Goal: Find specific page/section: Find specific page/section

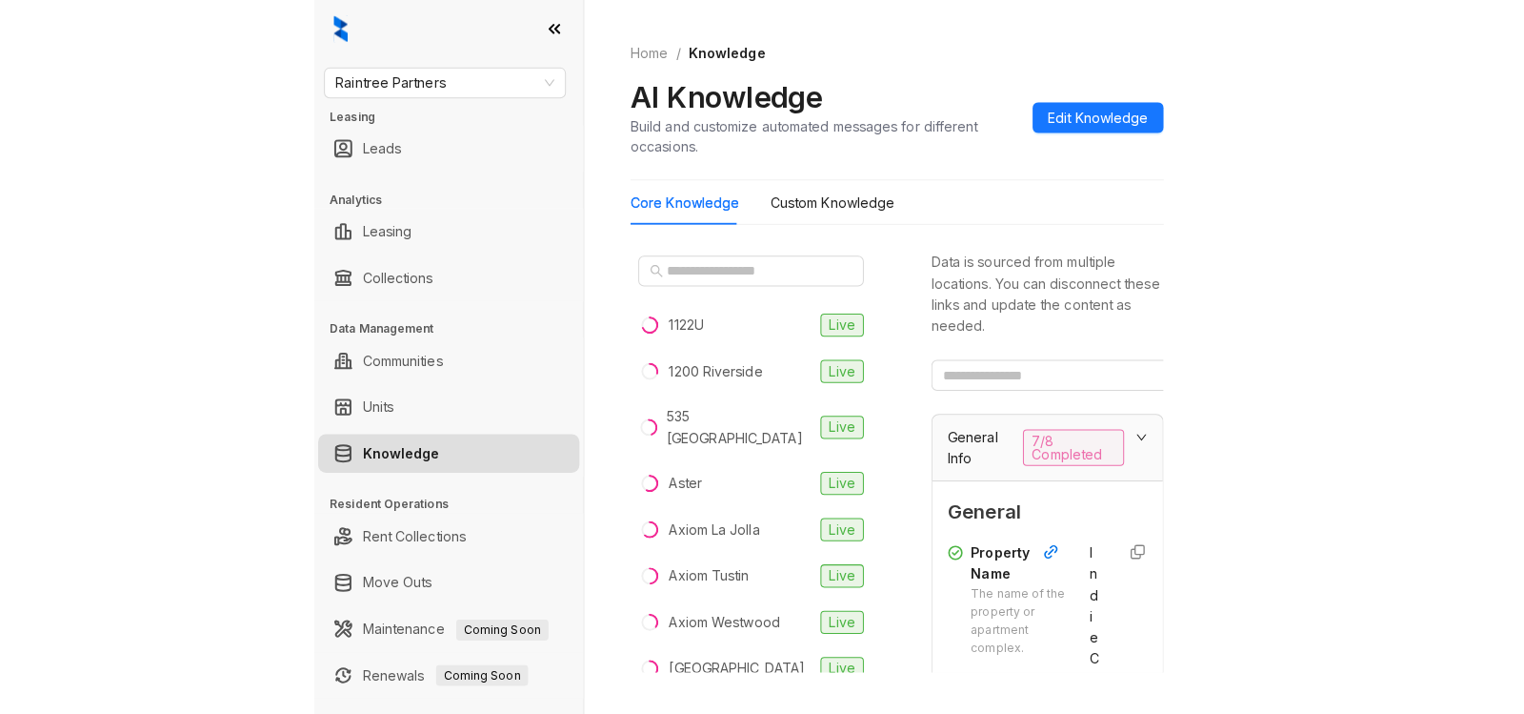
scroll to position [292, 0]
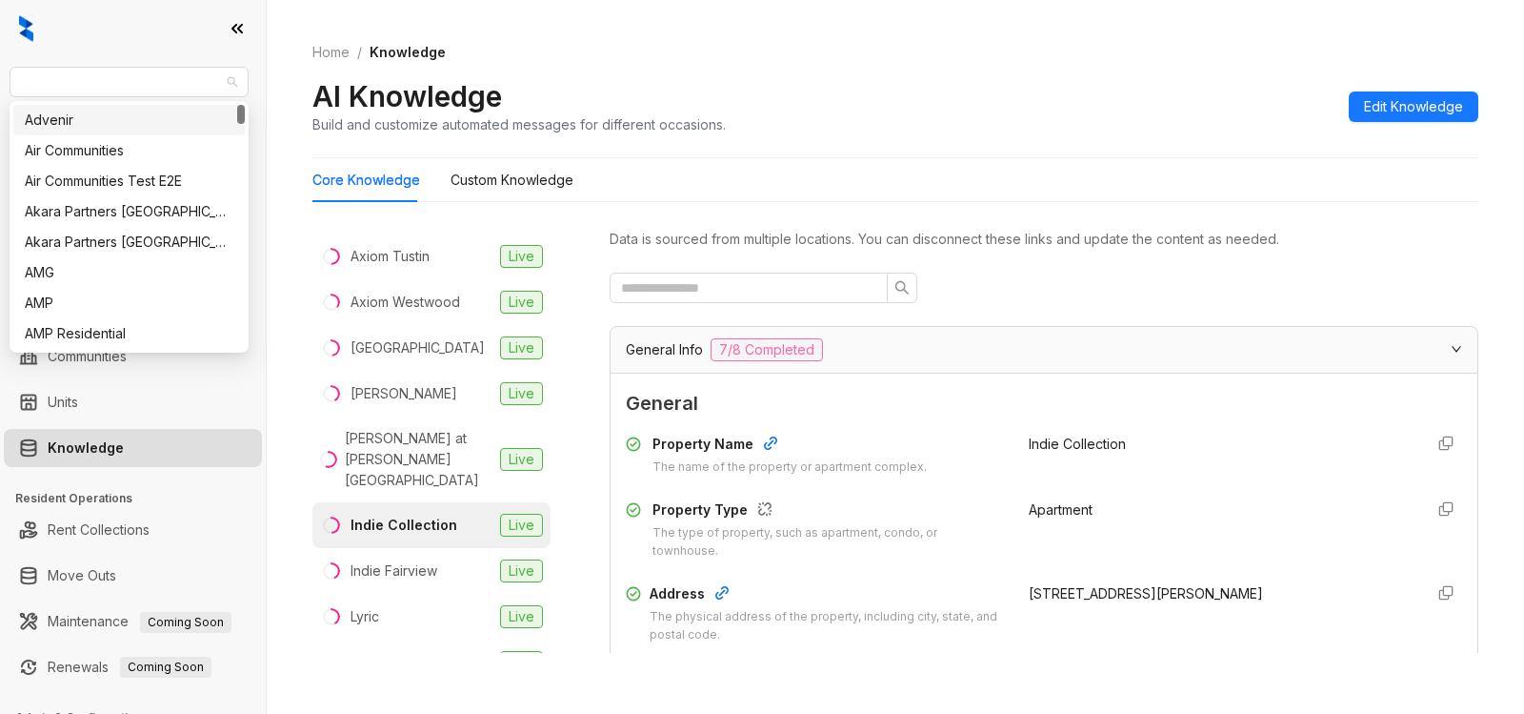
drag, startPoint x: 169, startPoint y: 76, endPoint x: 0, endPoint y: 79, distance: 168.6
click at [0, 79] on div "Raintree Partners Leasing Leads Analytics Leasing Collections Data Management C…" at bounding box center [133, 357] width 266 height 714
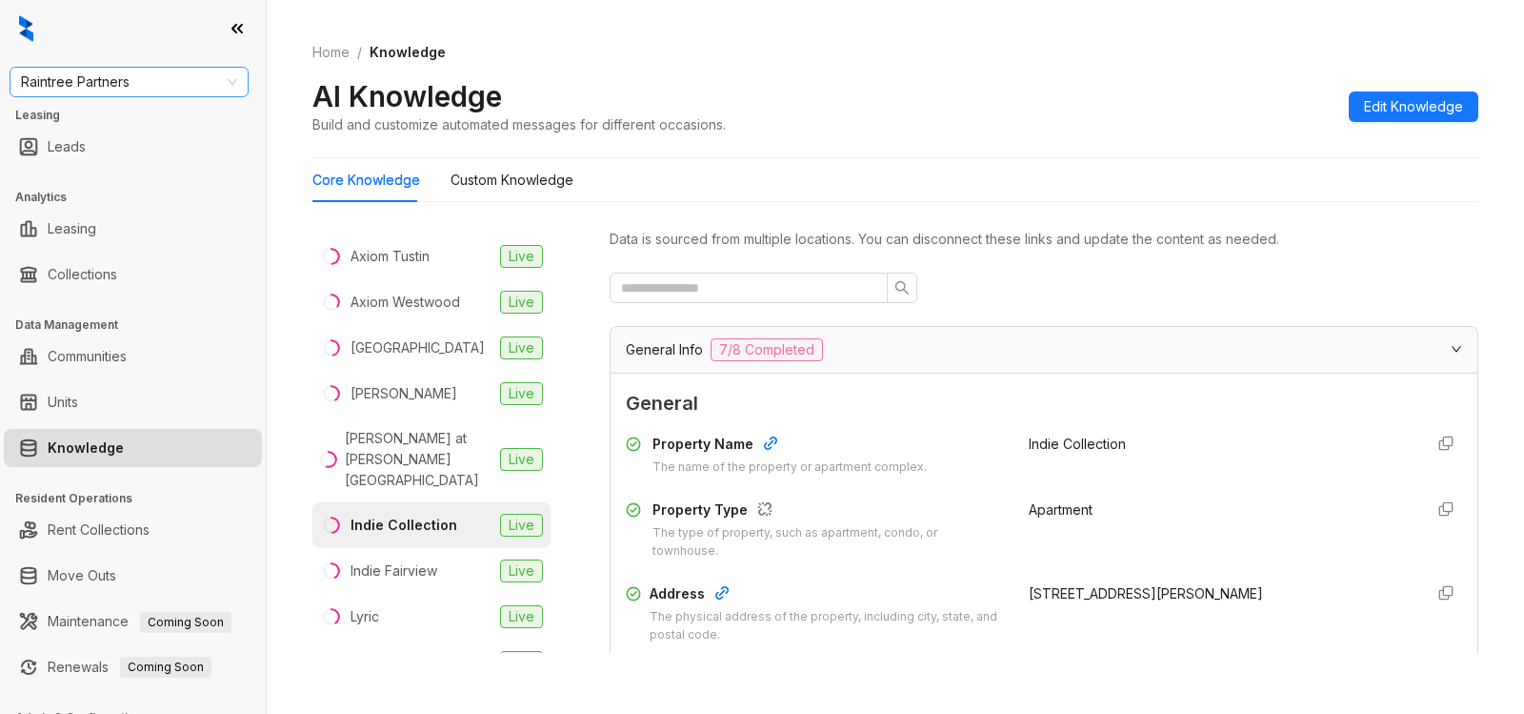
click at [154, 78] on span "Raintree Partners" at bounding box center [129, 82] width 216 height 29
type input "***"
click at [143, 80] on span "Raintree Partners" at bounding box center [129, 82] width 216 height 29
type input "***"
click at [92, 152] on div "LDG Gateway" at bounding box center [129, 150] width 209 height 21
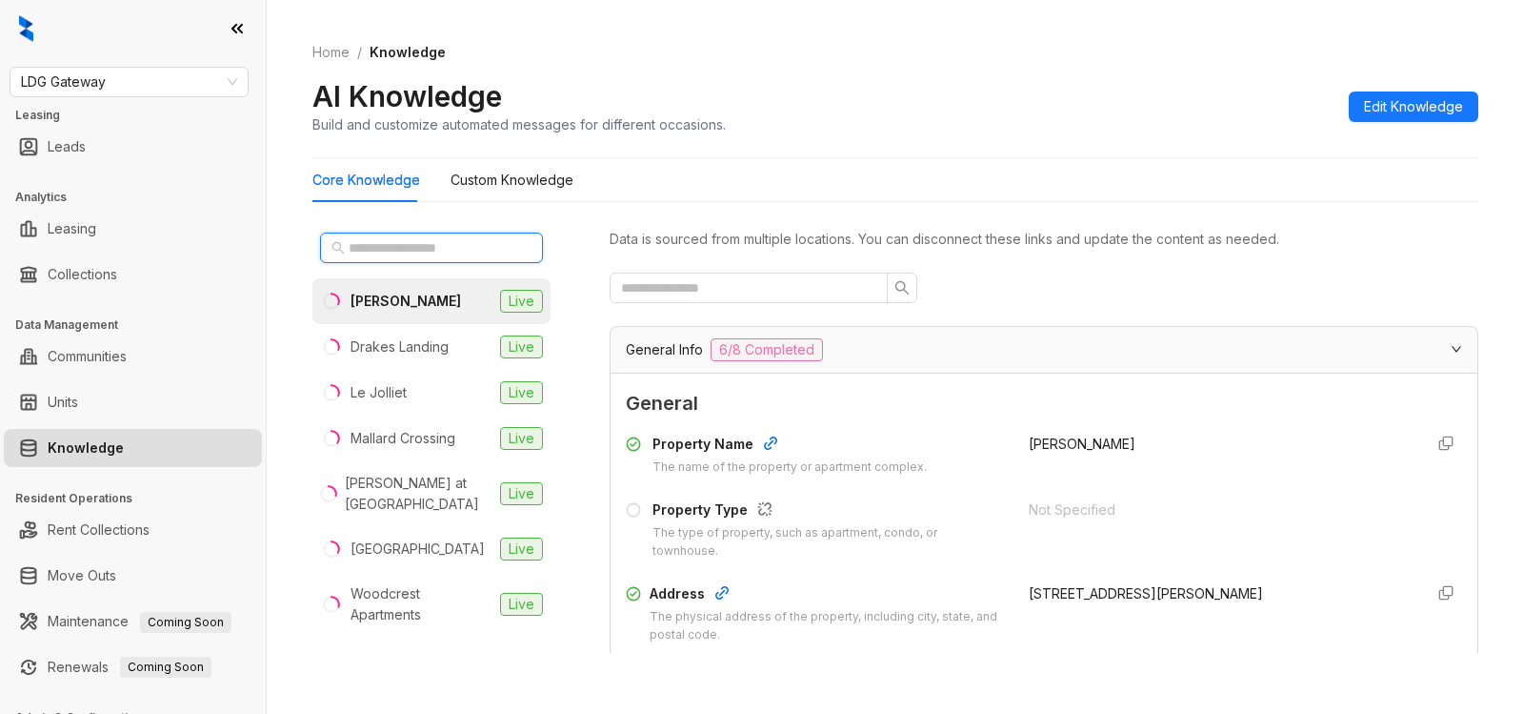
click at [443, 251] on input "text" at bounding box center [433, 247] width 168 height 21
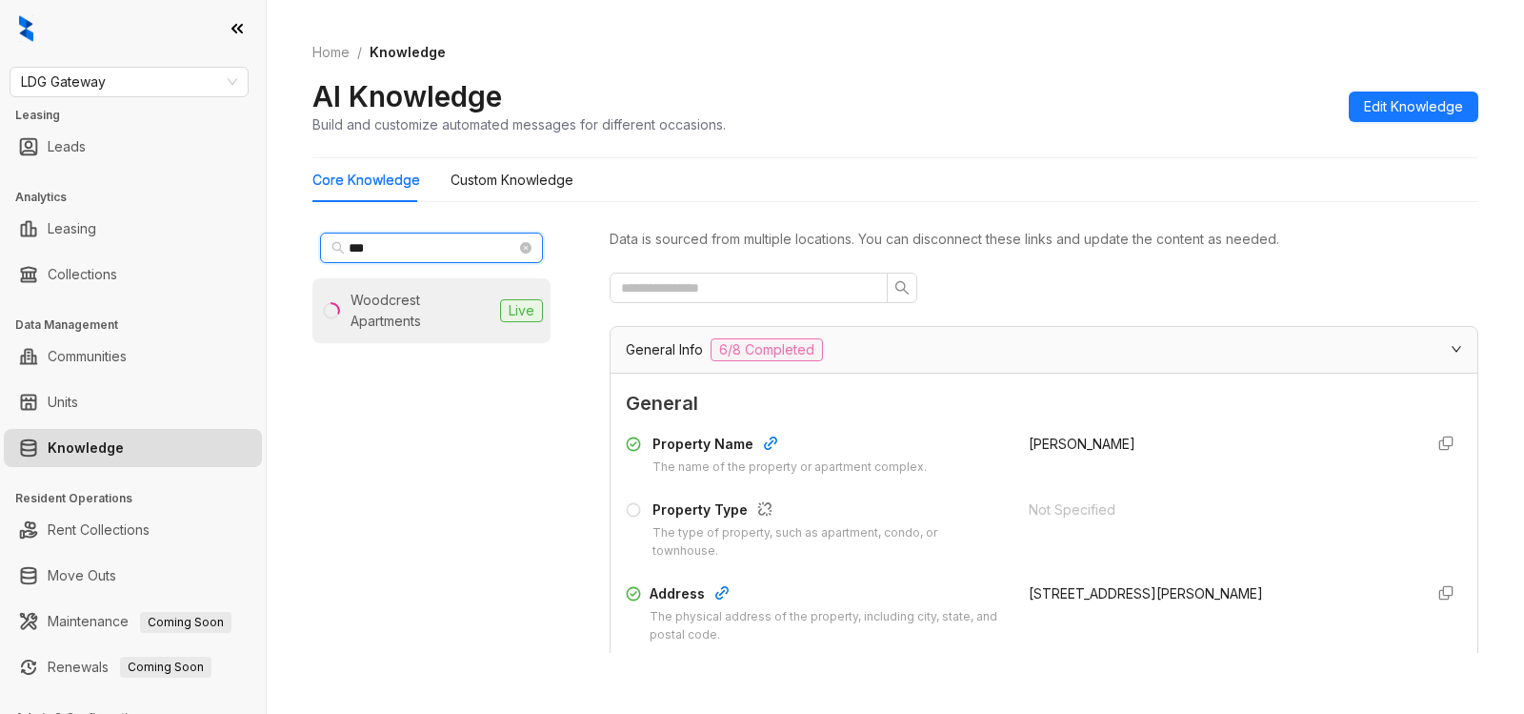
type input "***"
click at [422, 310] on div "Woodcrest Apartments" at bounding box center [422, 311] width 142 height 42
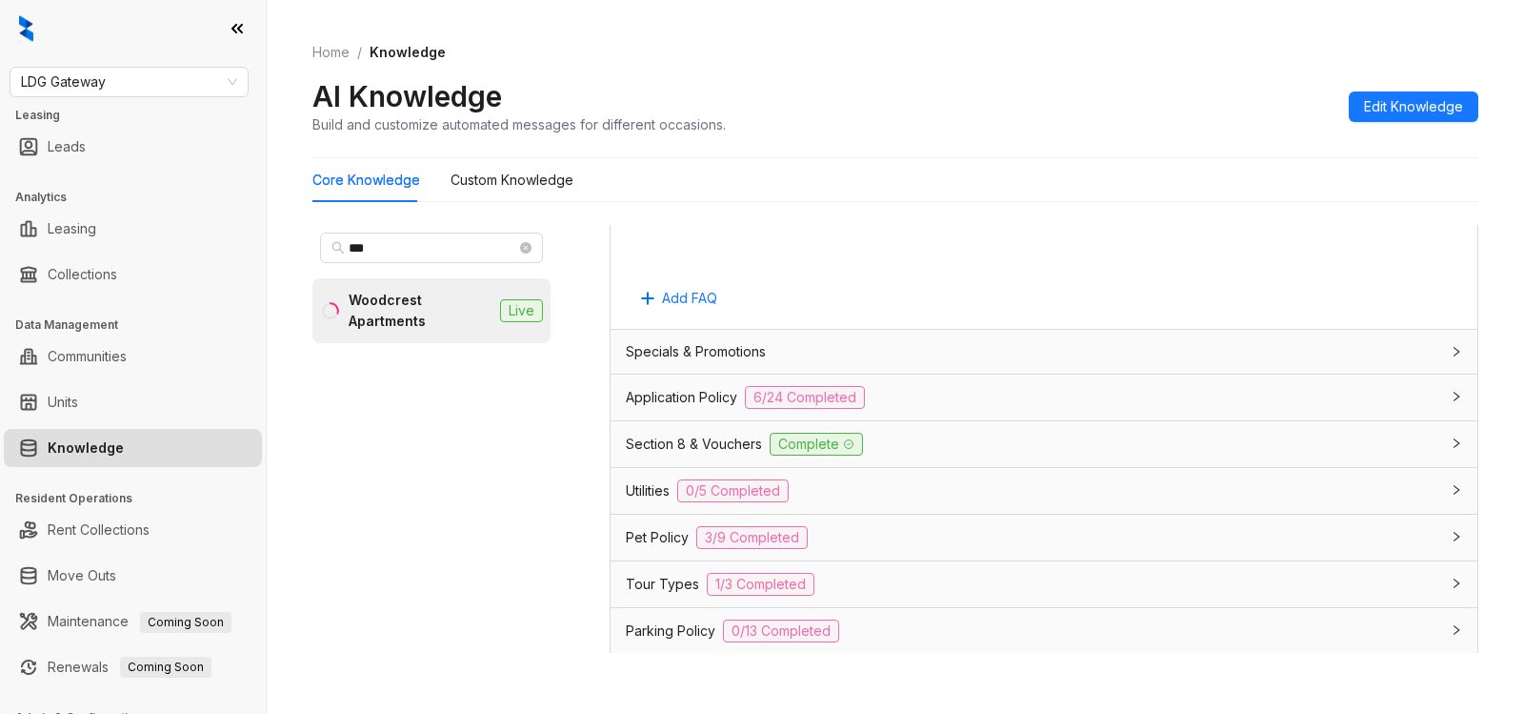
scroll to position [1121, 0]
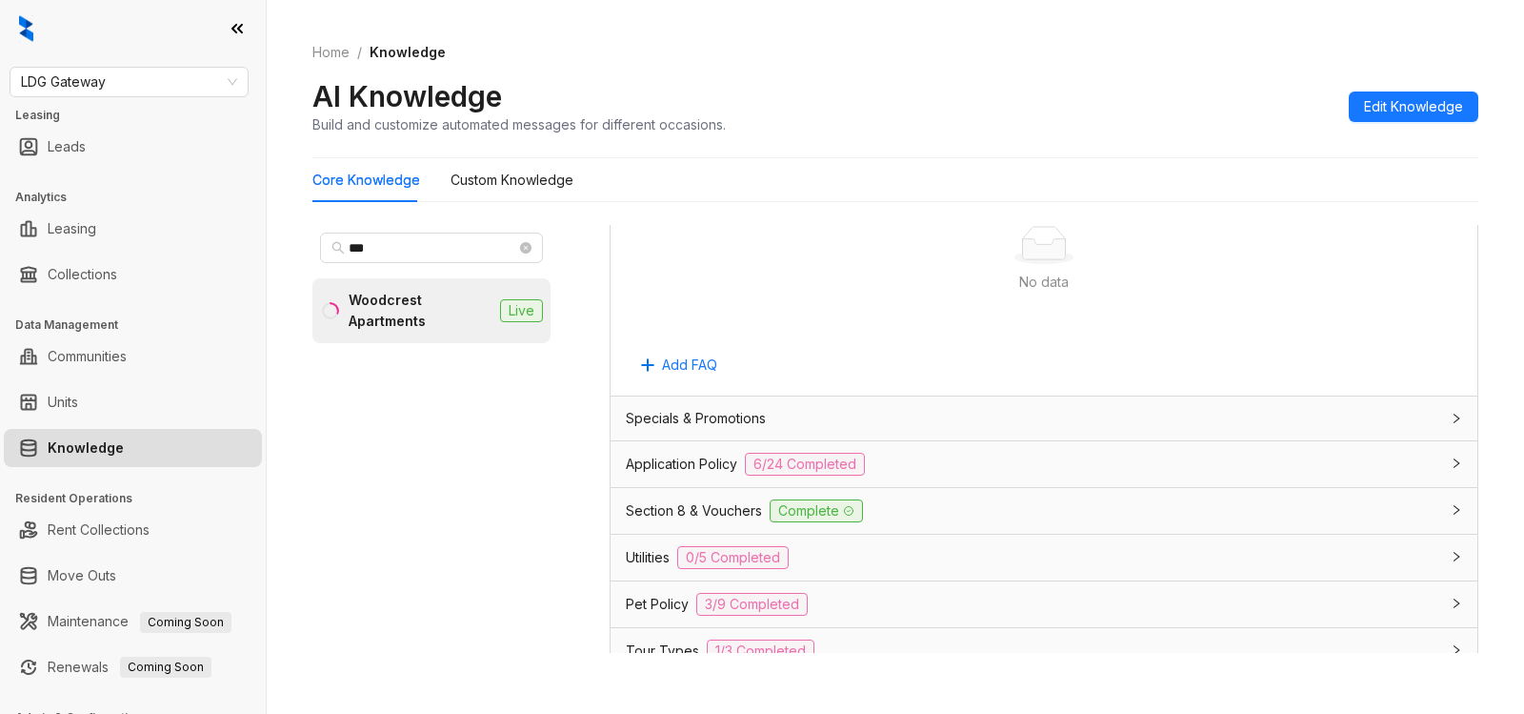
click at [1035, 462] on div "Application Policy 6/24 Completed" at bounding box center [1033, 464] width 814 height 23
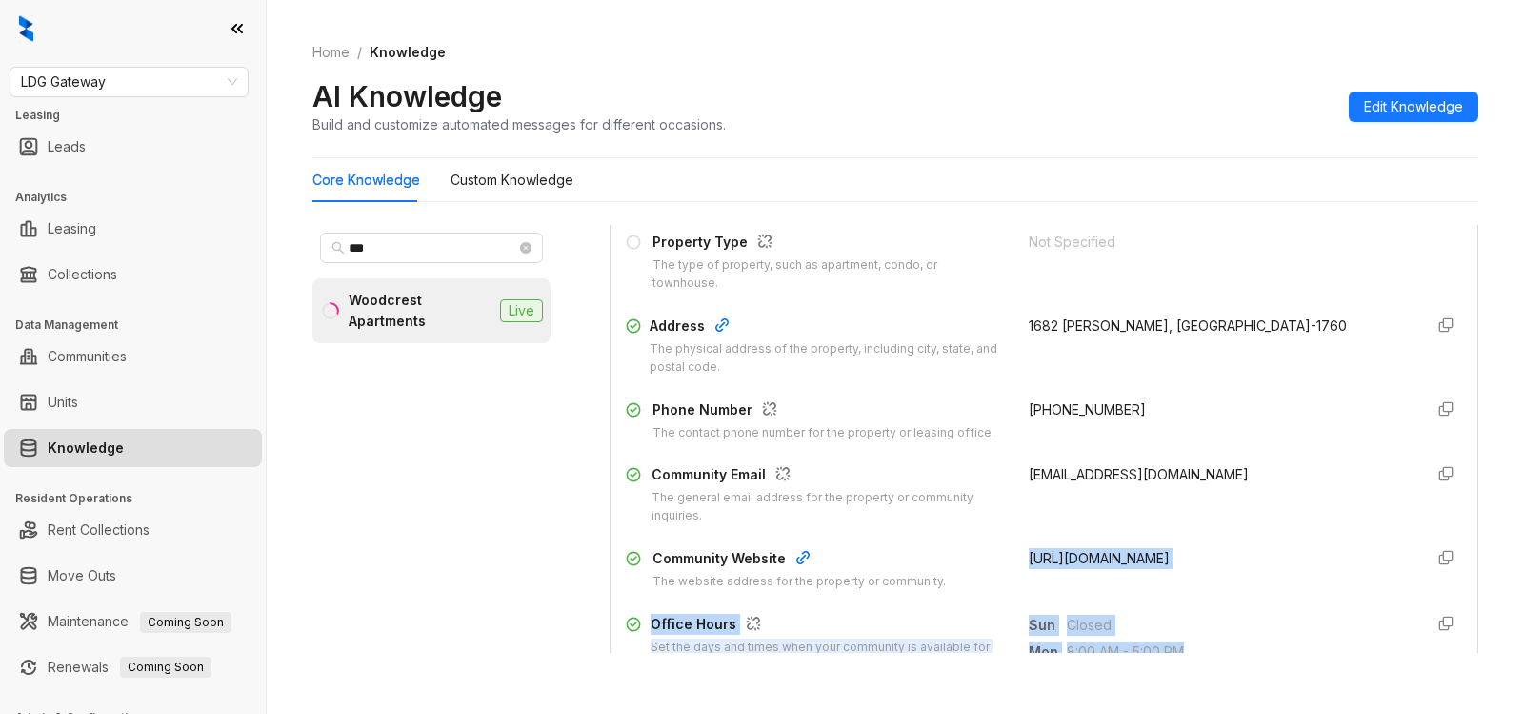
scroll to position [292, 0]
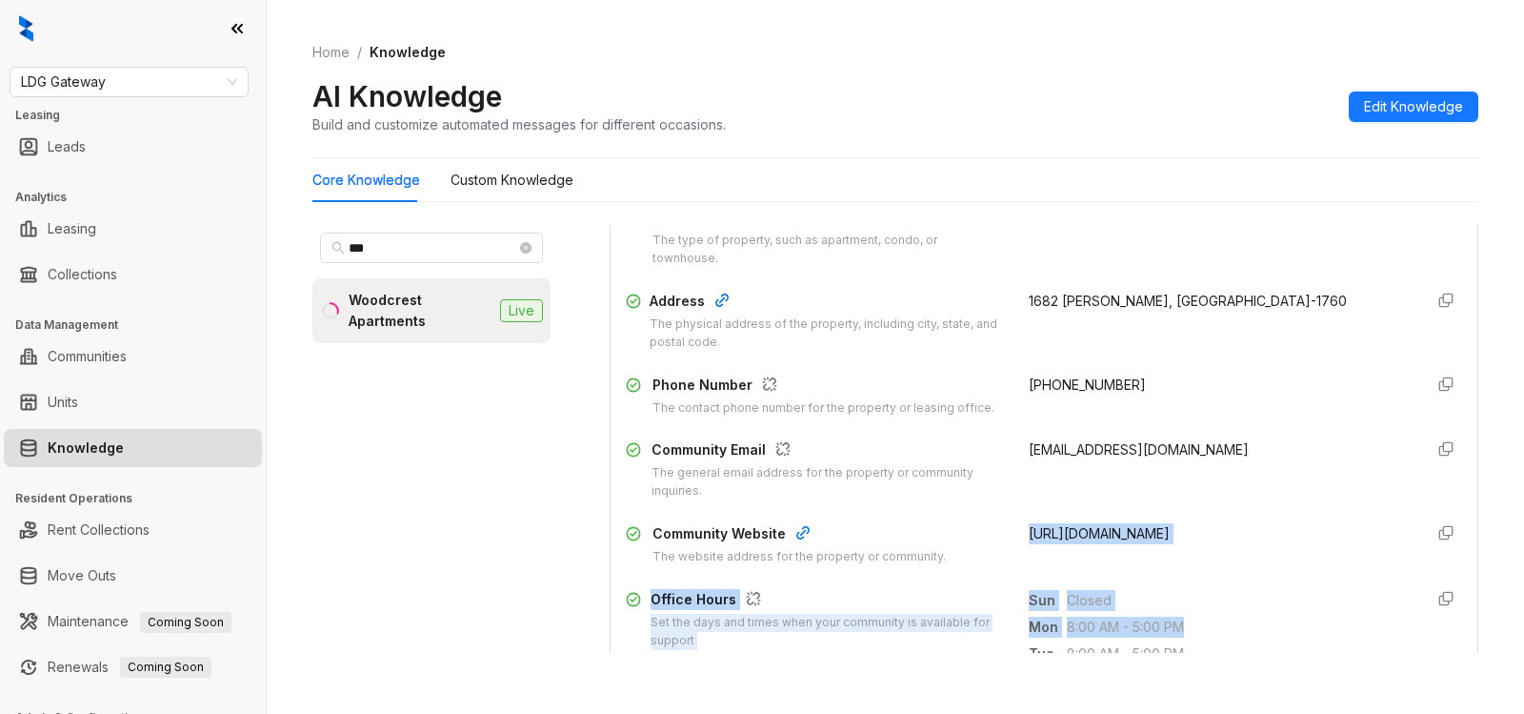
drag, startPoint x: 1007, startPoint y: 643, endPoint x: 1319, endPoint y: 545, distance: 327.5
click at [1319, 545] on div "[URL][DOMAIN_NAME]" at bounding box center [1219, 544] width 380 height 43
copy span "[URL][DOMAIN_NAME]"
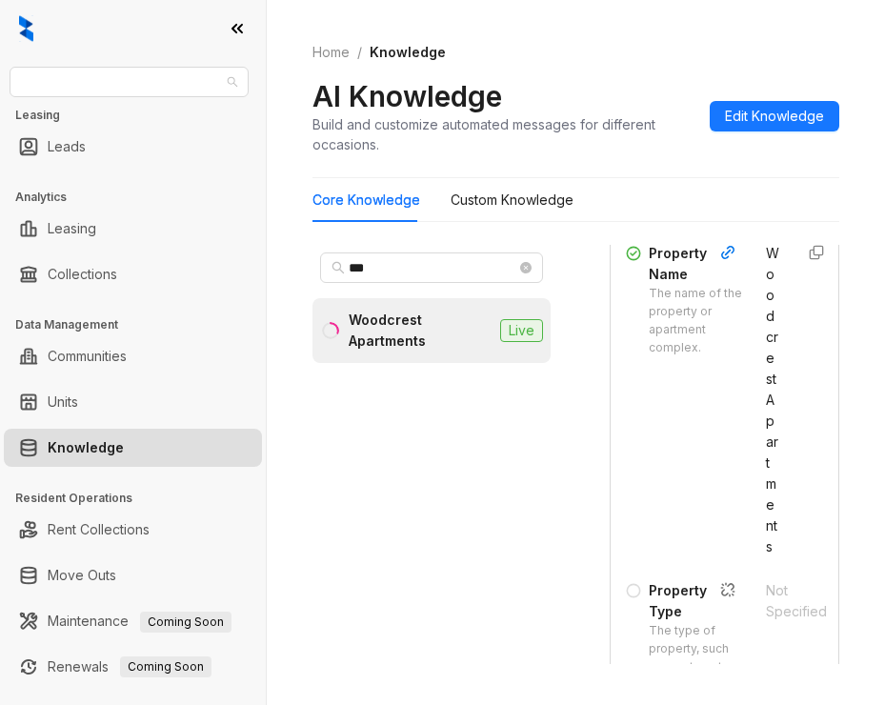
drag, startPoint x: -50, startPoint y: 88, endPoint x: -184, endPoint y: 94, distance: 133.5
click at [0, 94] on html "LDG Gateway Leasing Leads Analytics Leasing Collections Data Management Communi…" at bounding box center [442, 352] width 885 height 705
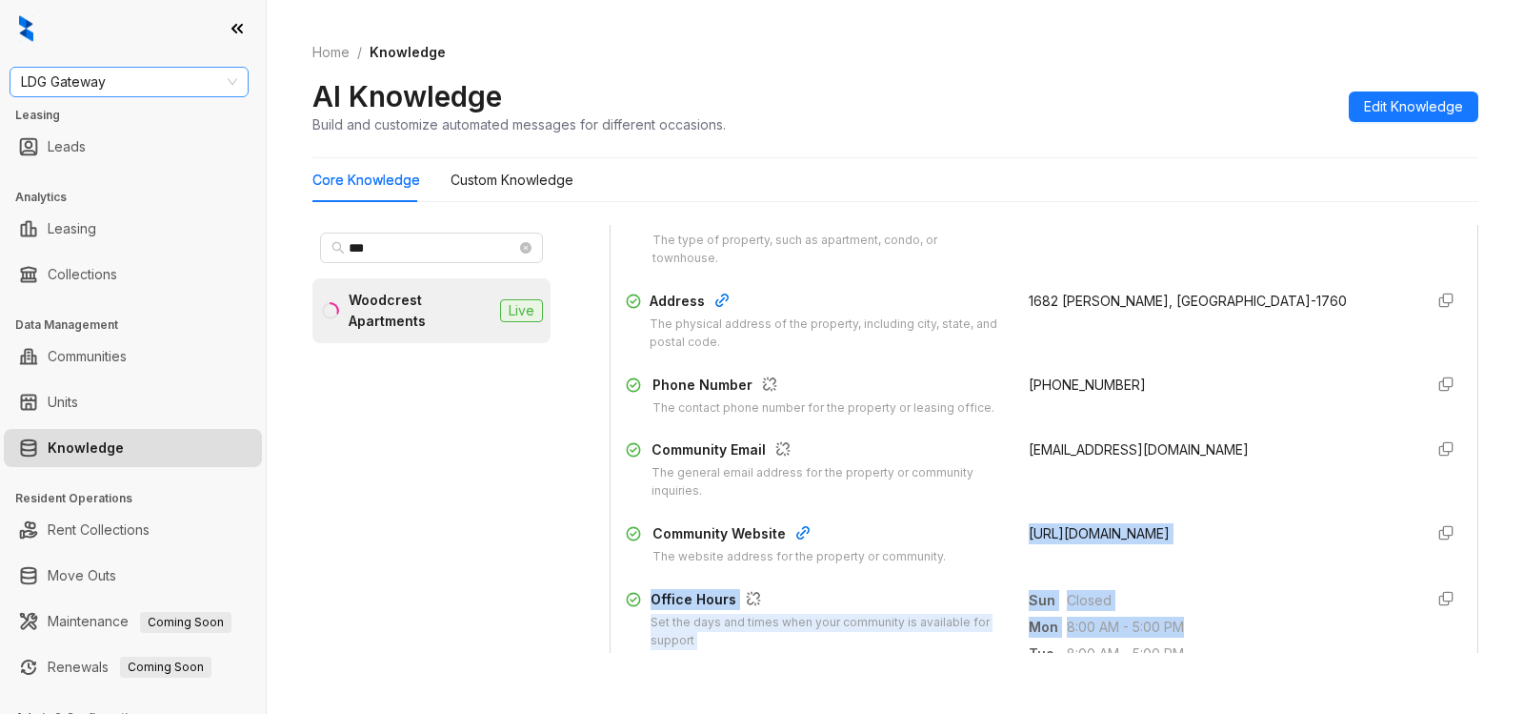
click at [151, 88] on span "LDG Gateway" at bounding box center [129, 82] width 216 height 29
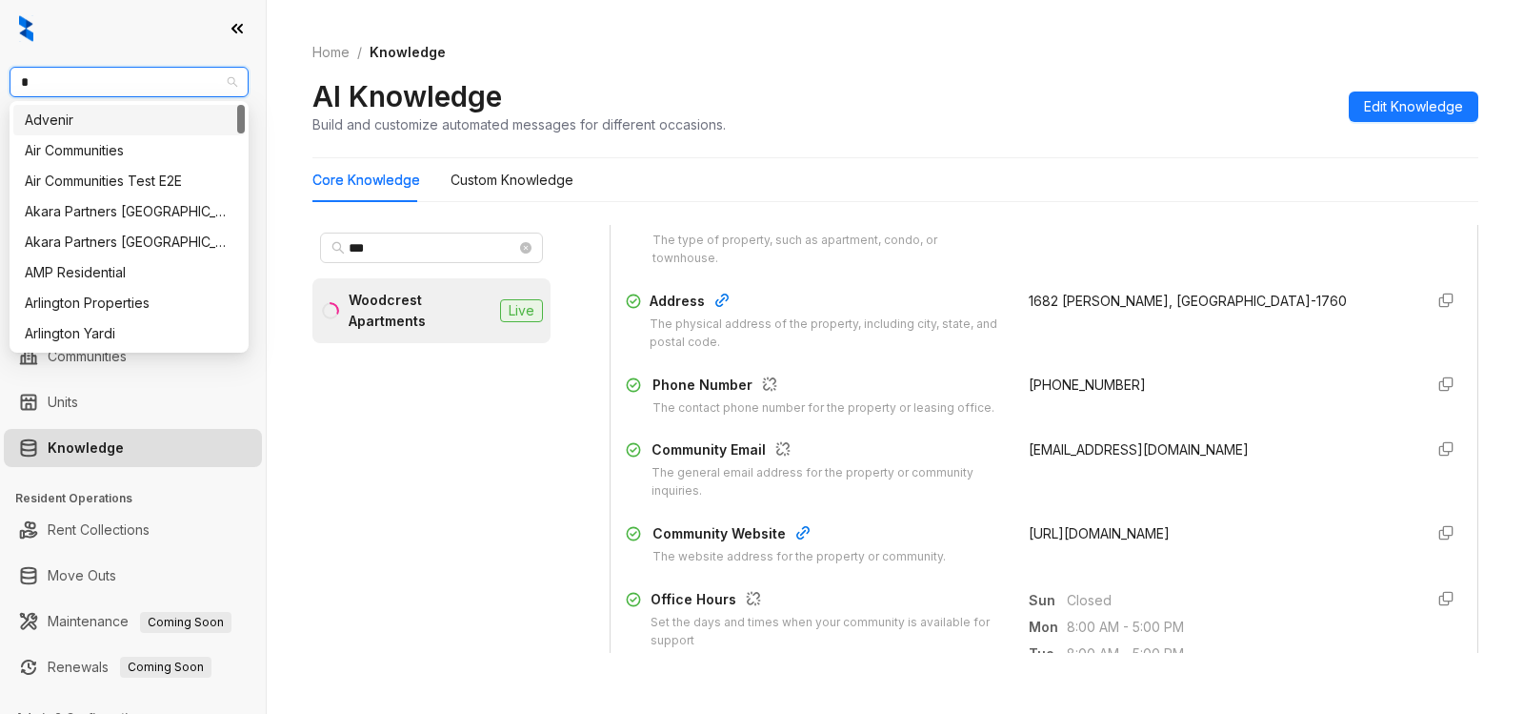
type input "**"
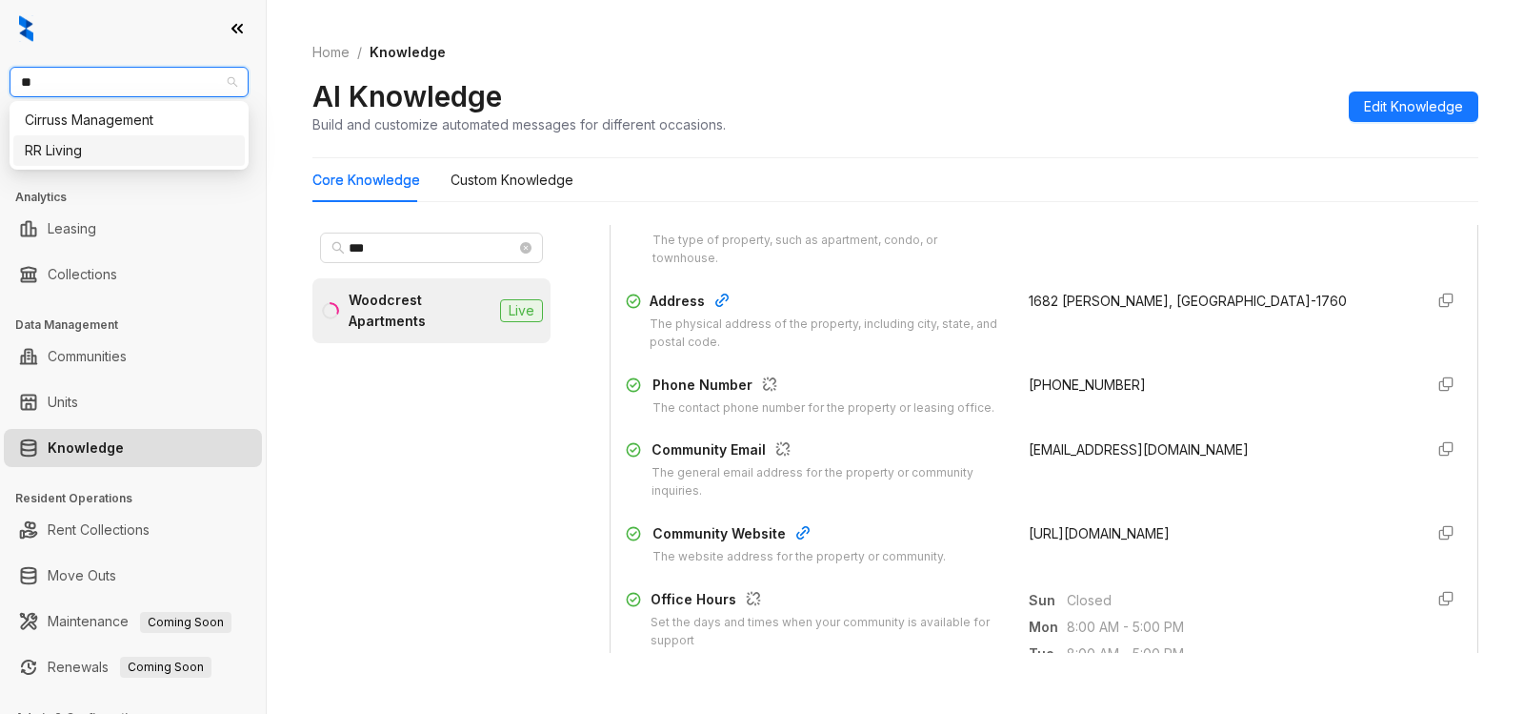
click at [108, 153] on div "RR Living" at bounding box center [129, 150] width 209 height 21
